Goal: Transaction & Acquisition: Purchase product/service

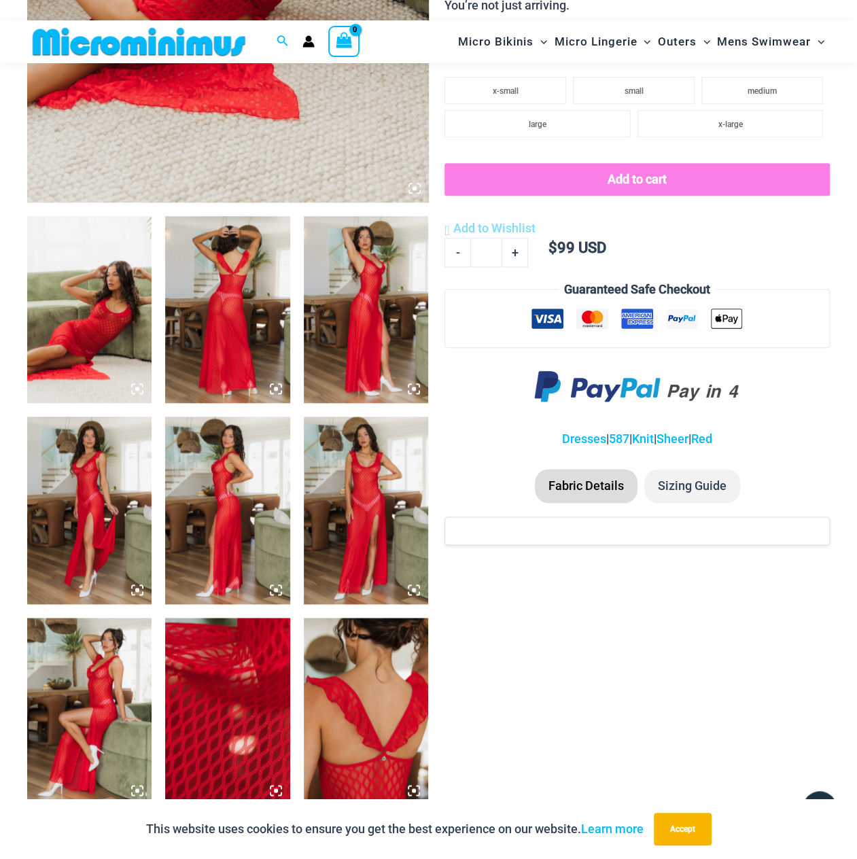
scroll to position [599, 0]
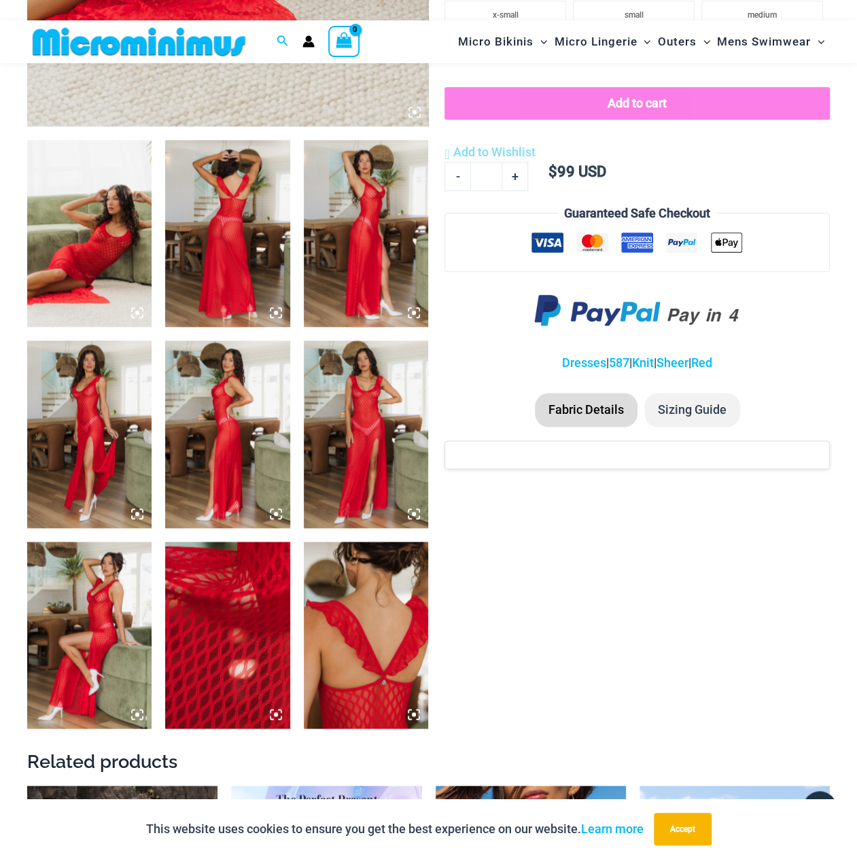
click at [88, 206] on img at bounding box center [89, 233] width 124 height 187
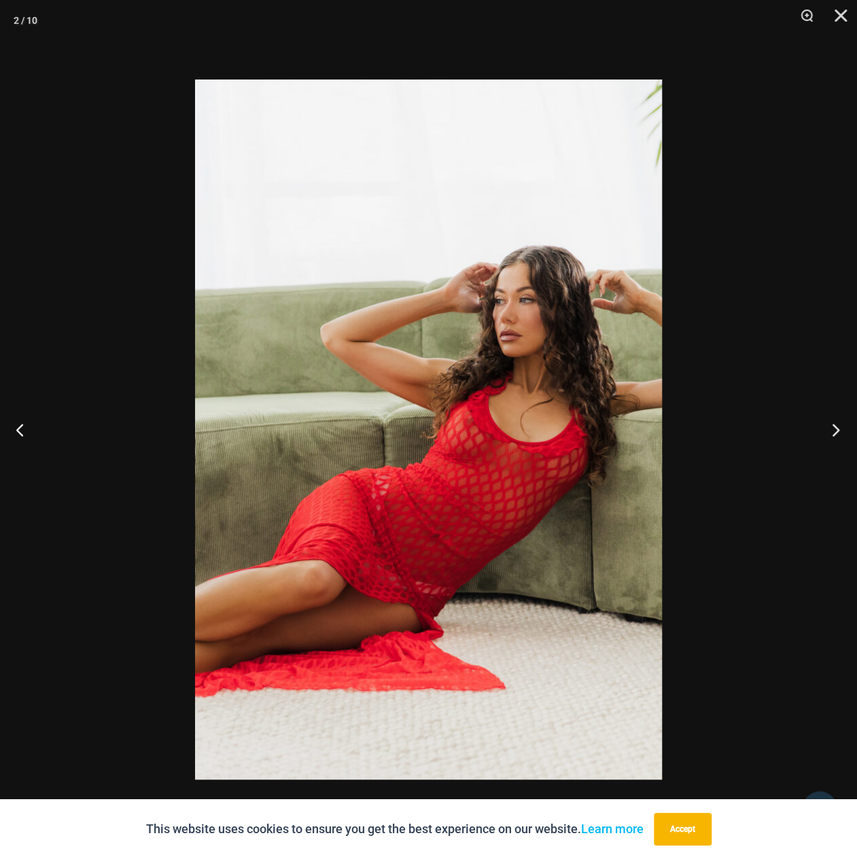
click at [831, 424] on button "Next" at bounding box center [831, 429] width 51 height 68
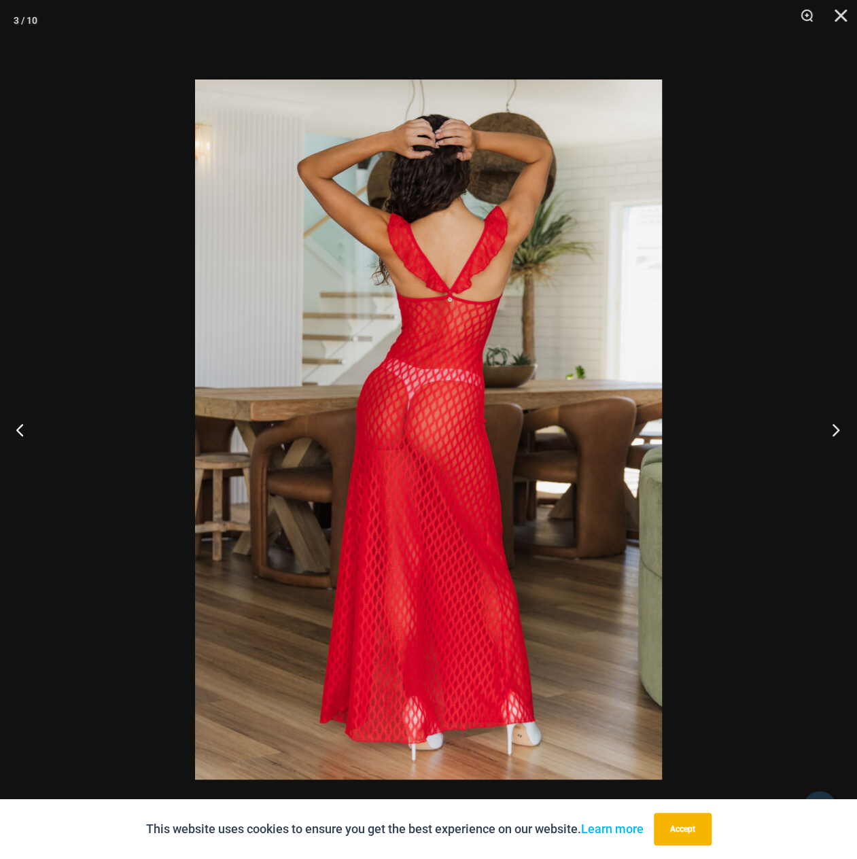
click at [831, 424] on button "Next" at bounding box center [831, 429] width 51 height 68
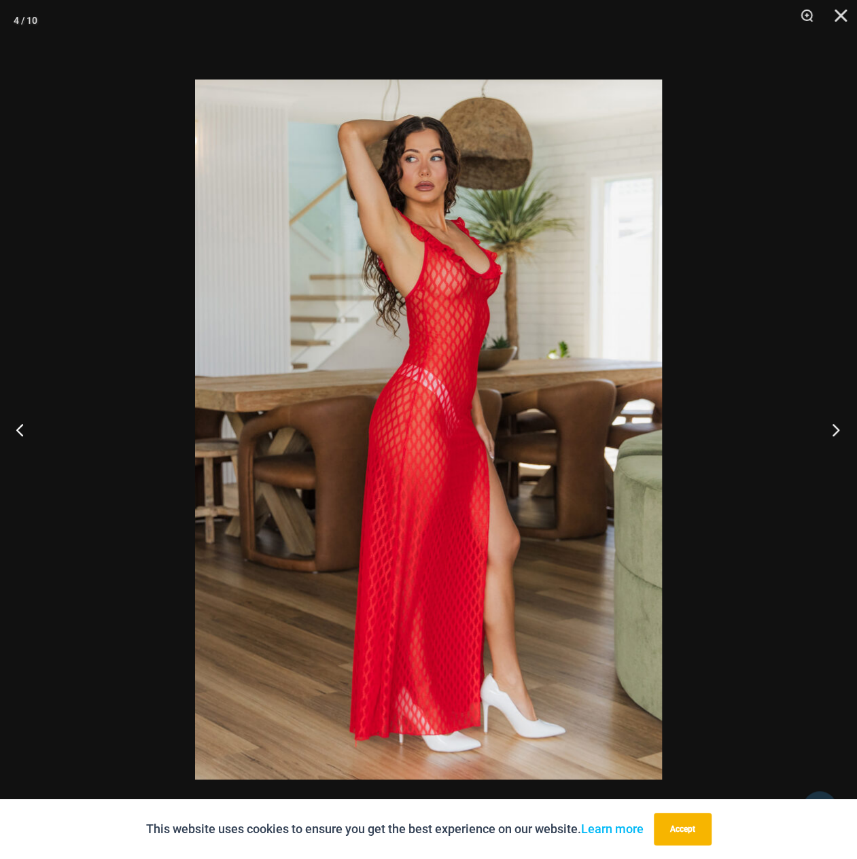
click at [831, 424] on button "Next" at bounding box center [831, 429] width 51 height 68
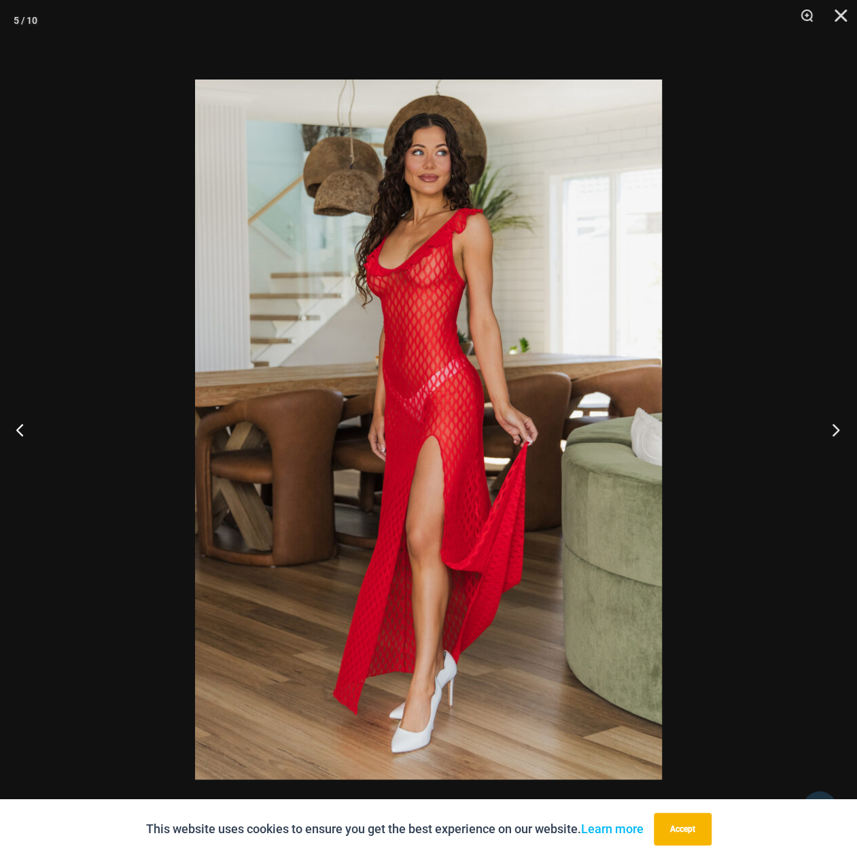
click at [831, 424] on button "Next" at bounding box center [831, 429] width 51 height 68
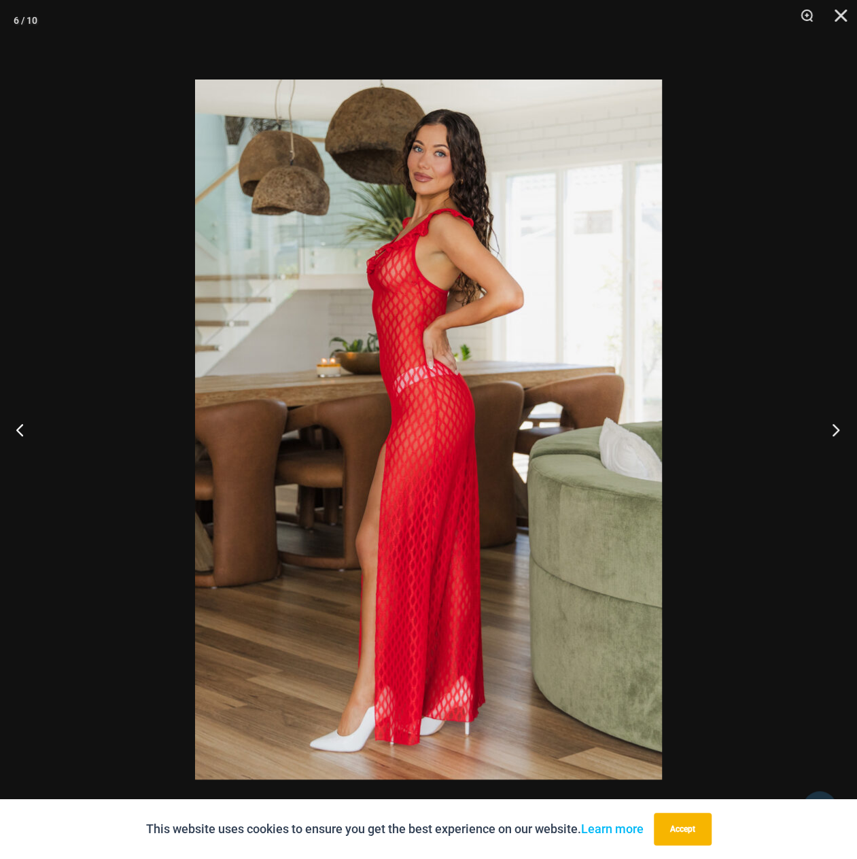
click at [831, 424] on button "Next" at bounding box center [831, 429] width 51 height 68
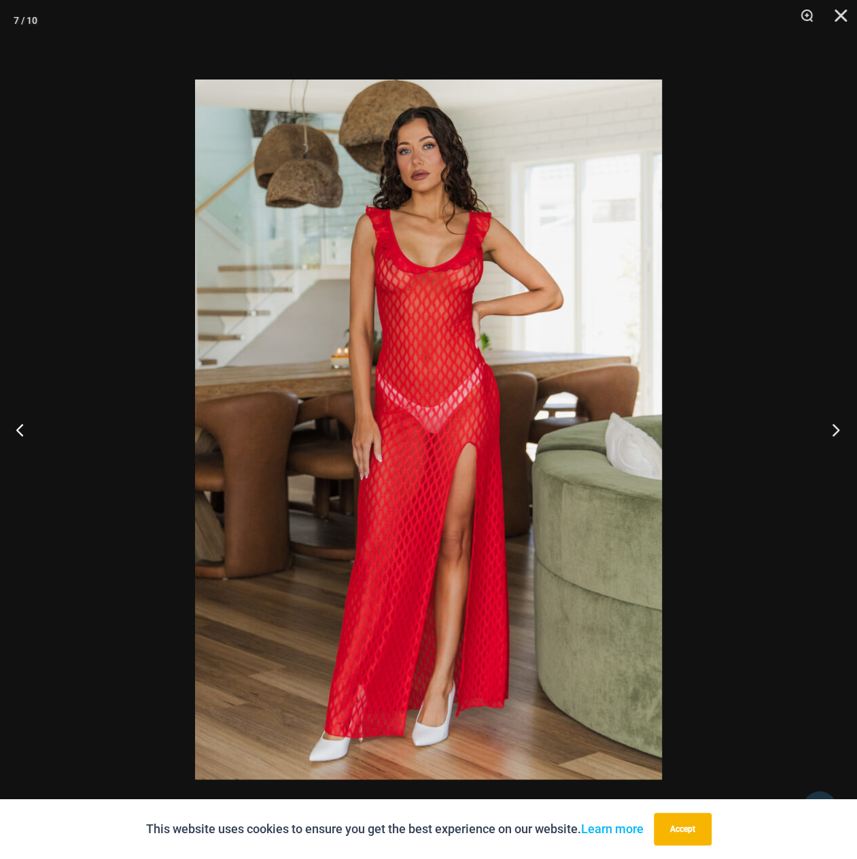
click at [831, 424] on button "Next" at bounding box center [831, 429] width 51 height 68
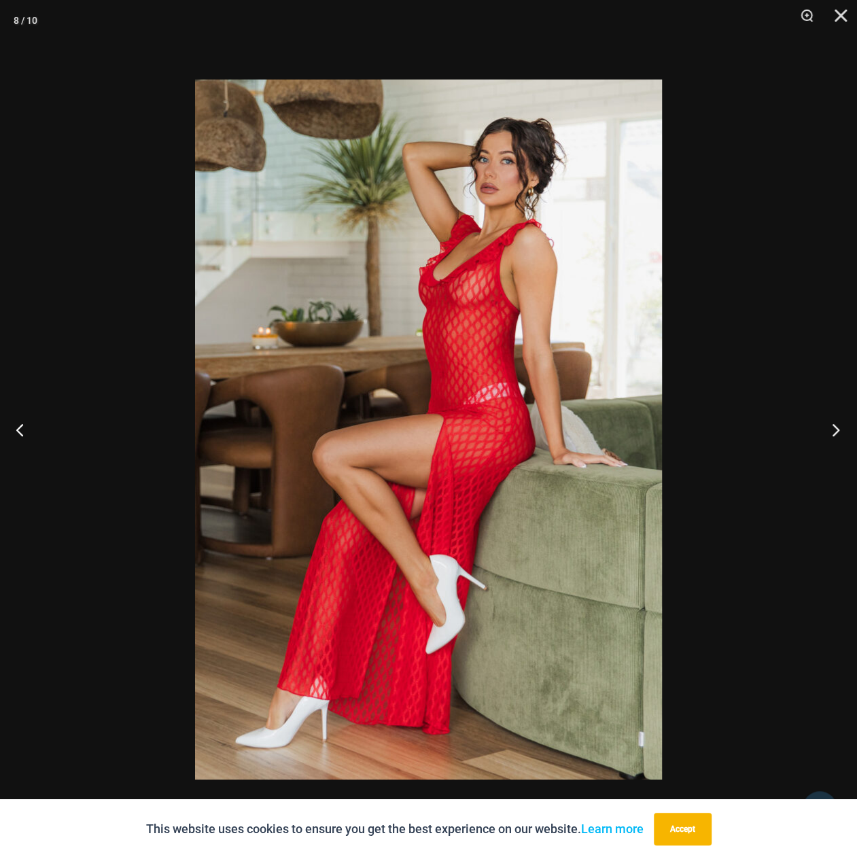
click at [831, 424] on button "Next" at bounding box center [831, 429] width 51 height 68
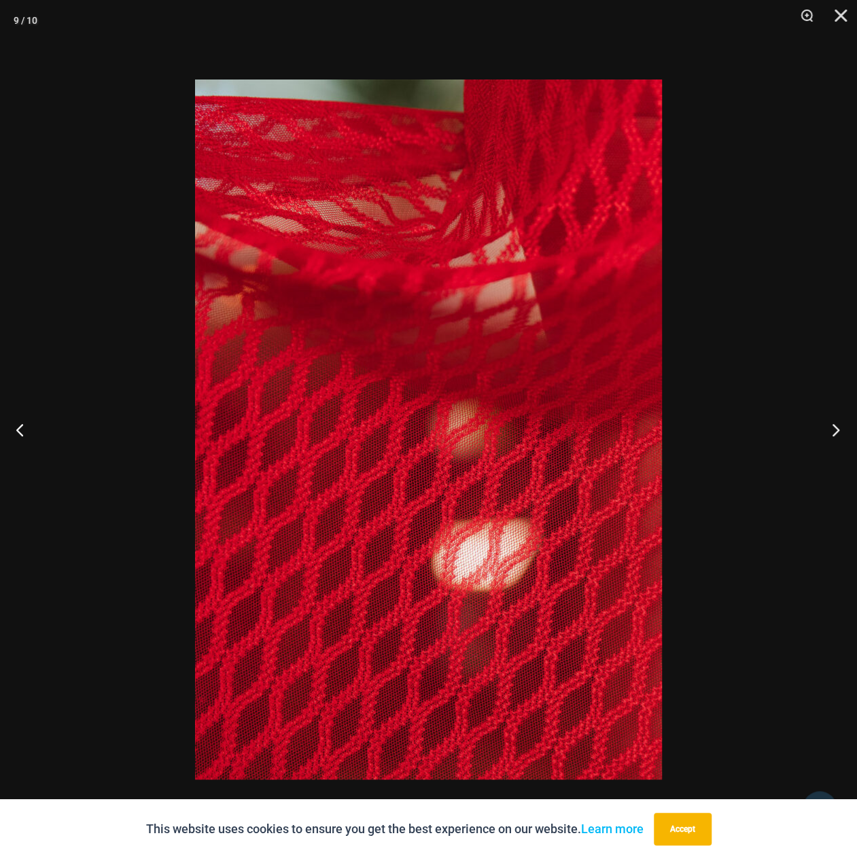
click at [831, 424] on button "Next" at bounding box center [831, 429] width 51 height 68
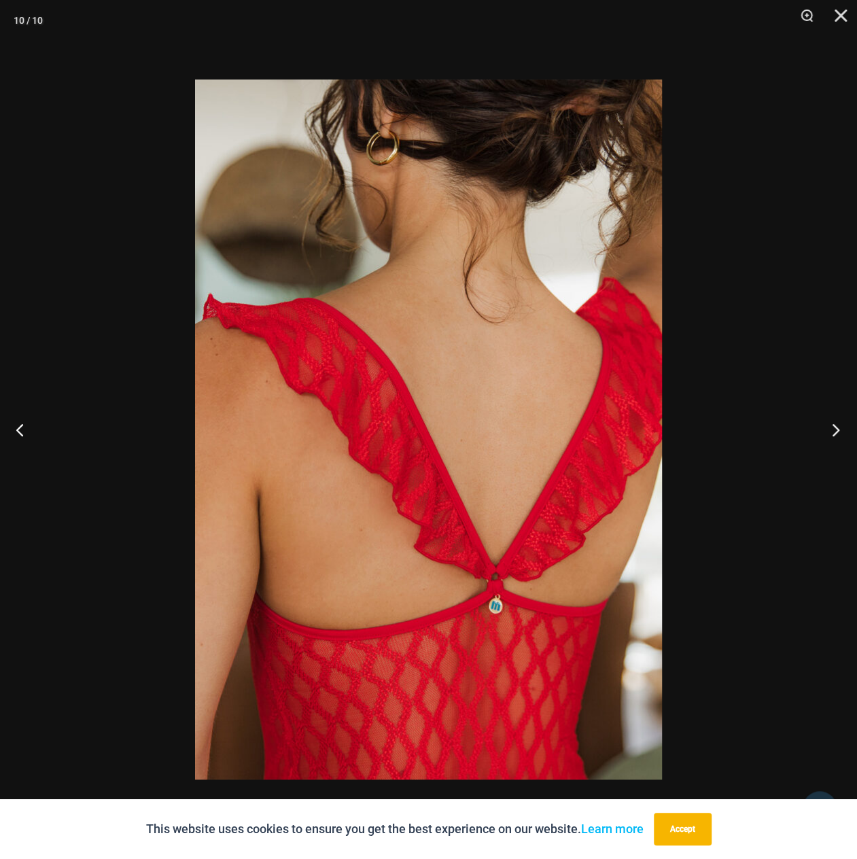
click at [831, 424] on button "Next" at bounding box center [831, 429] width 51 height 68
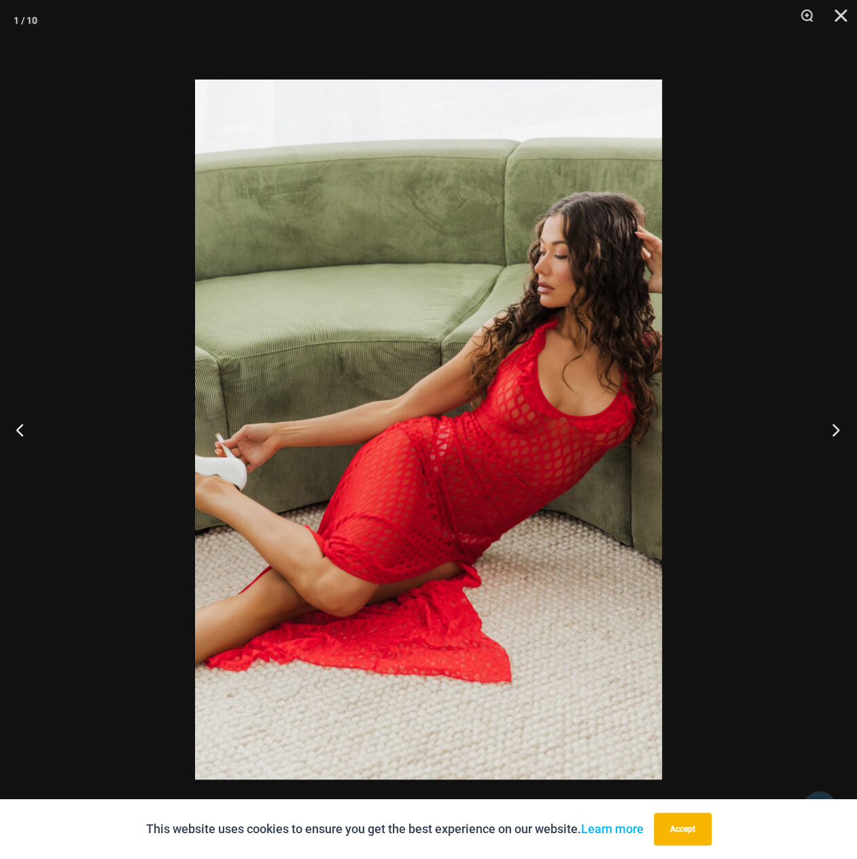
click at [831, 424] on button "Next" at bounding box center [831, 429] width 51 height 68
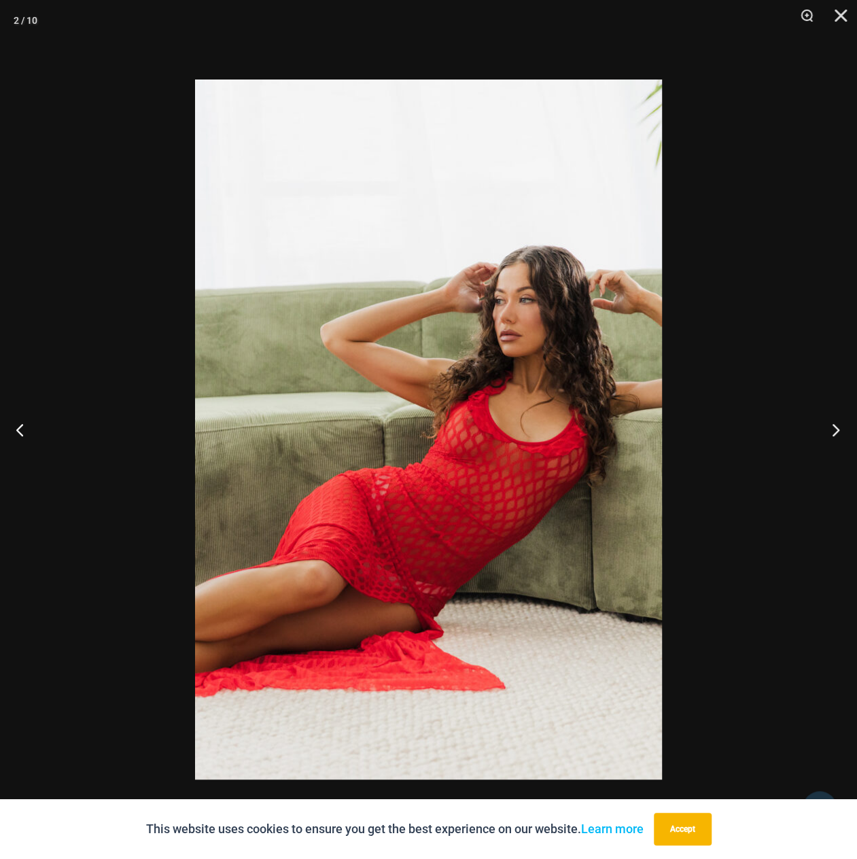
click at [831, 424] on button "Next" at bounding box center [831, 429] width 51 height 68
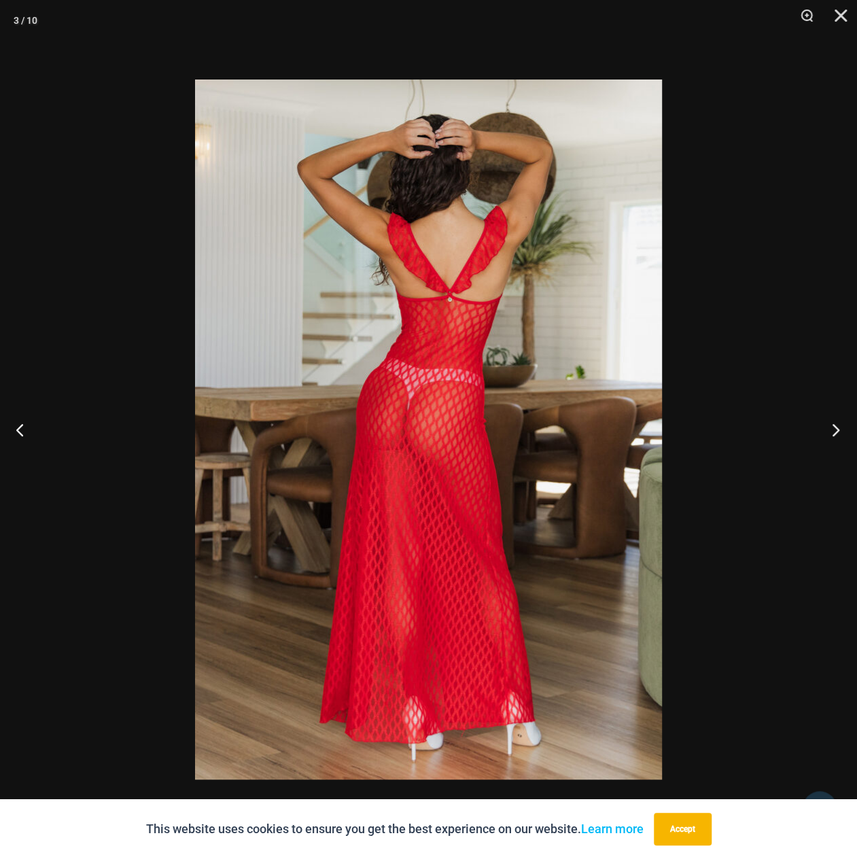
click at [831, 424] on button "Next" at bounding box center [831, 429] width 51 height 68
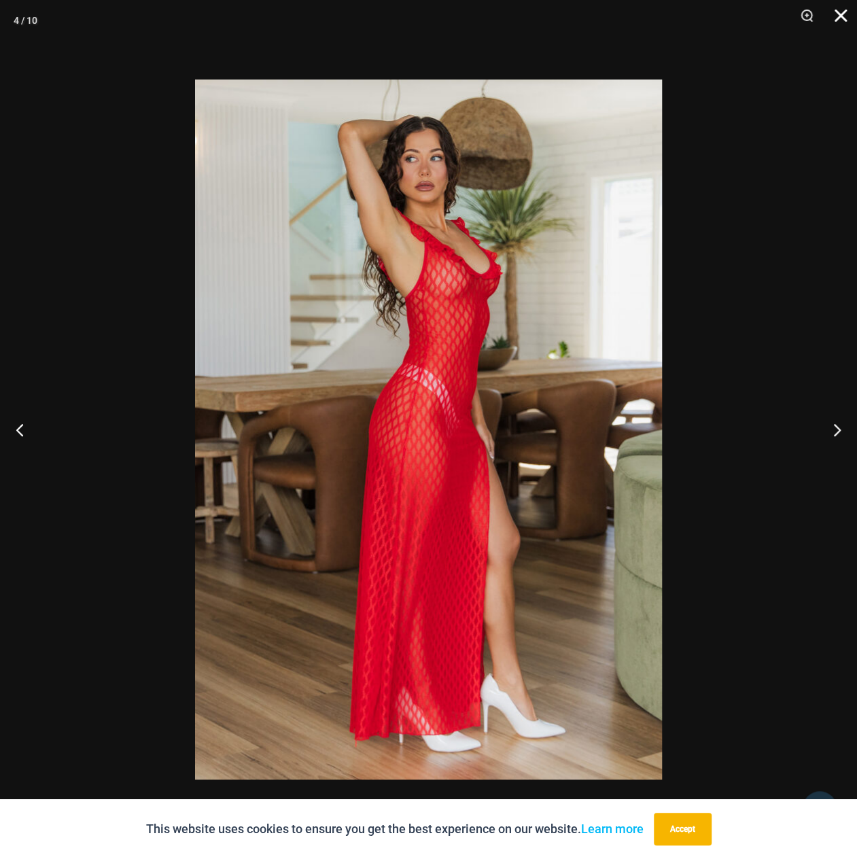
click at [843, 9] on button "Close" at bounding box center [836, 20] width 34 height 41
